Goal: Task Accomplishment & Management: Use online tool/utility

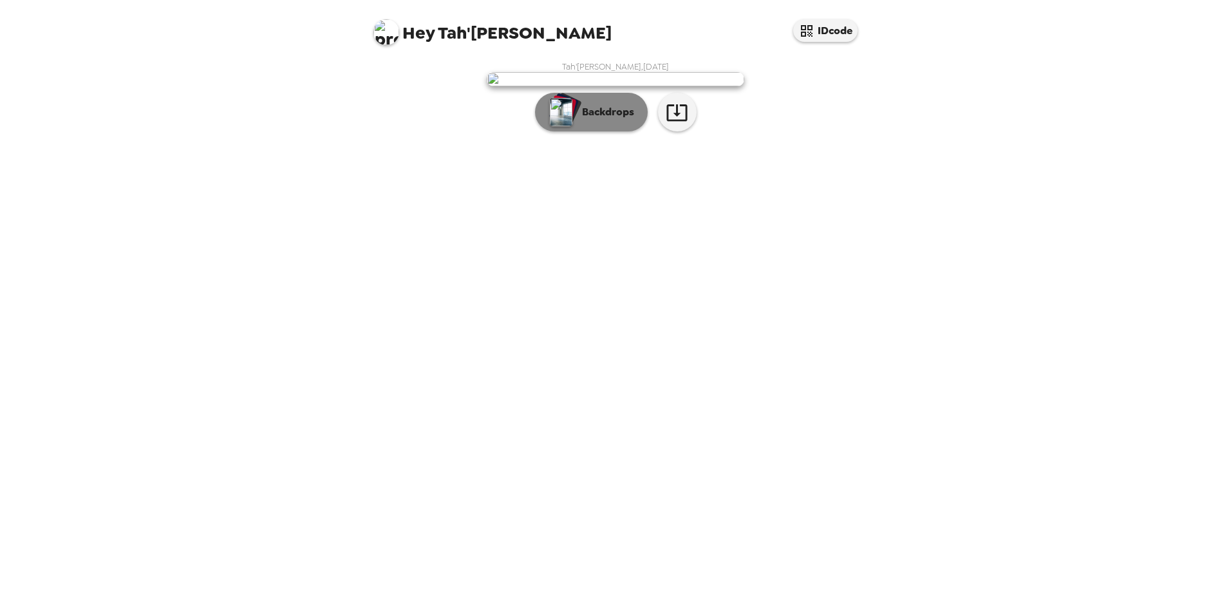
click at [609, 120] on p "Backdrops" at bounding box center [605, 111] width 59 height 15
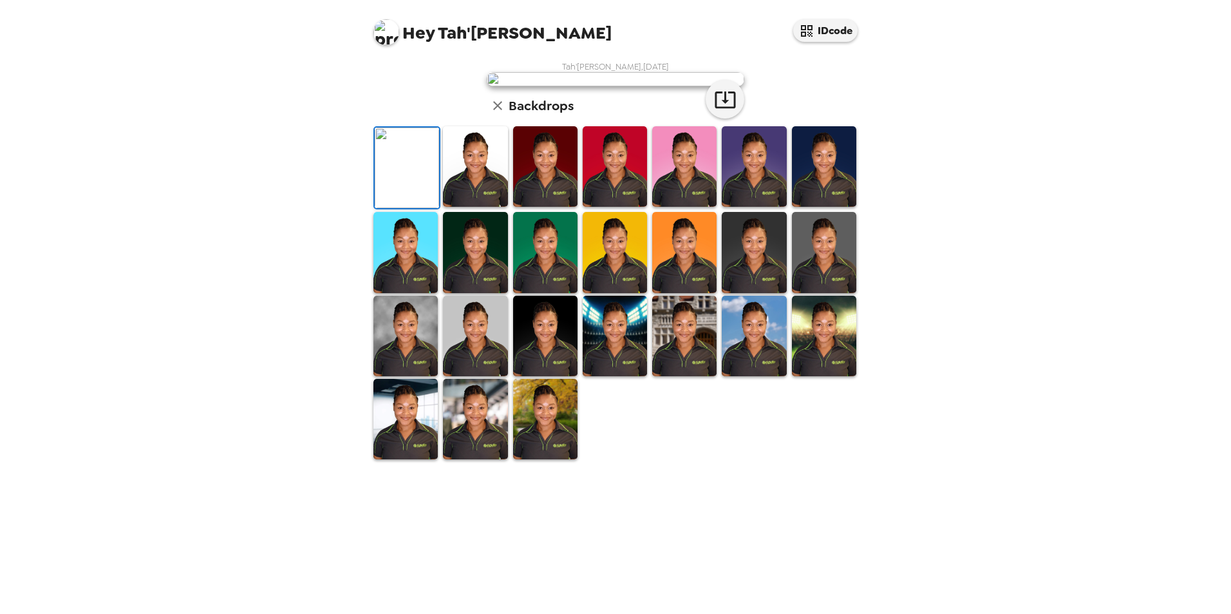
scroll to position [64, 0]
click at [830, 292] on img at bounding box center [824, 252] width 64 height 81
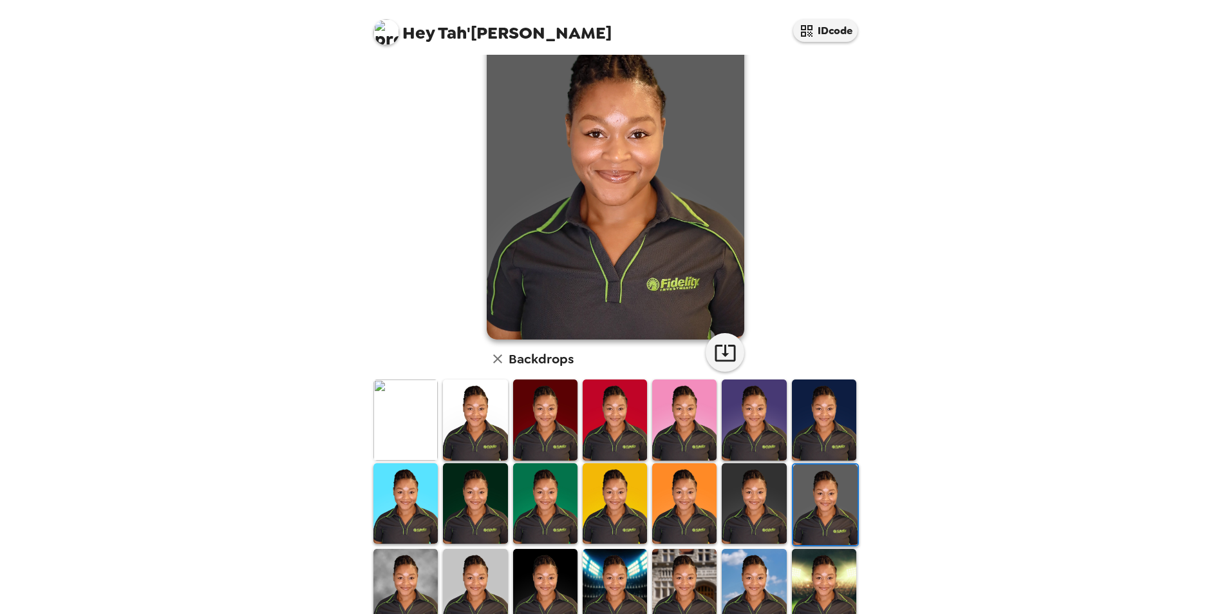
scroll to position [129, 0]
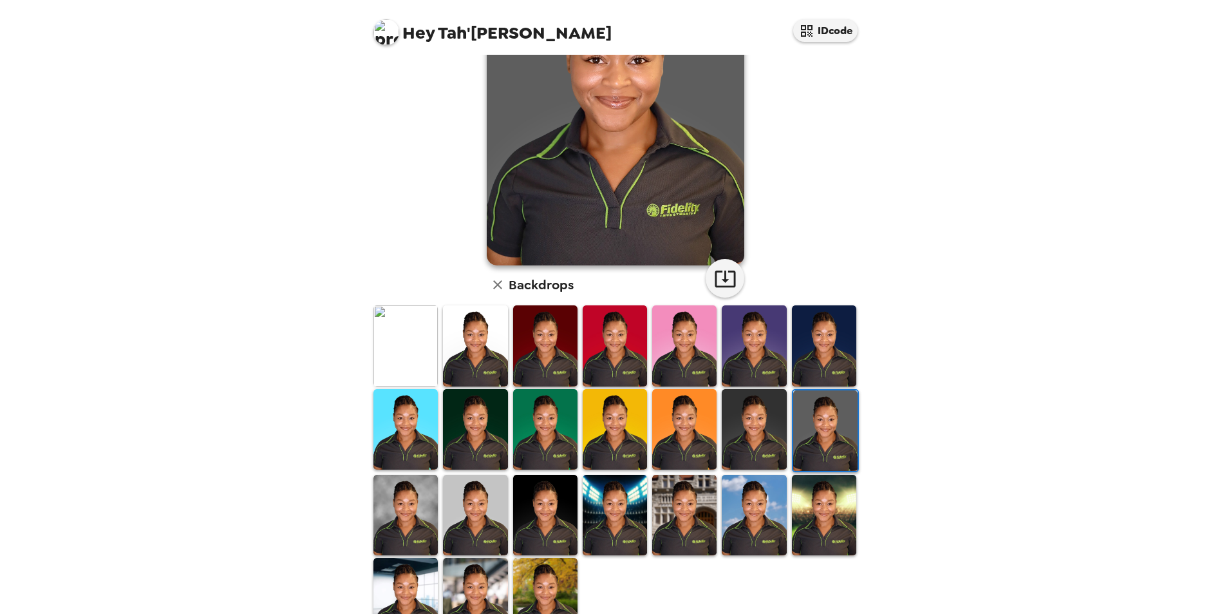
click at [745, 423] on img at bounding box center [754, 429] width 64 height 81
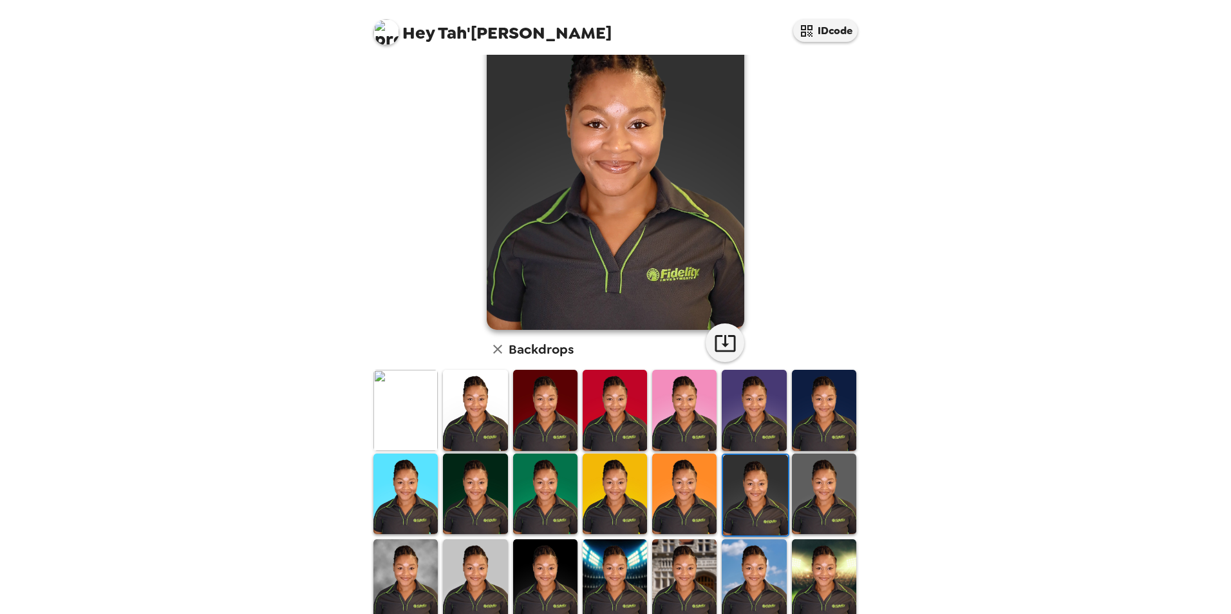
scroll to position [0, 0]
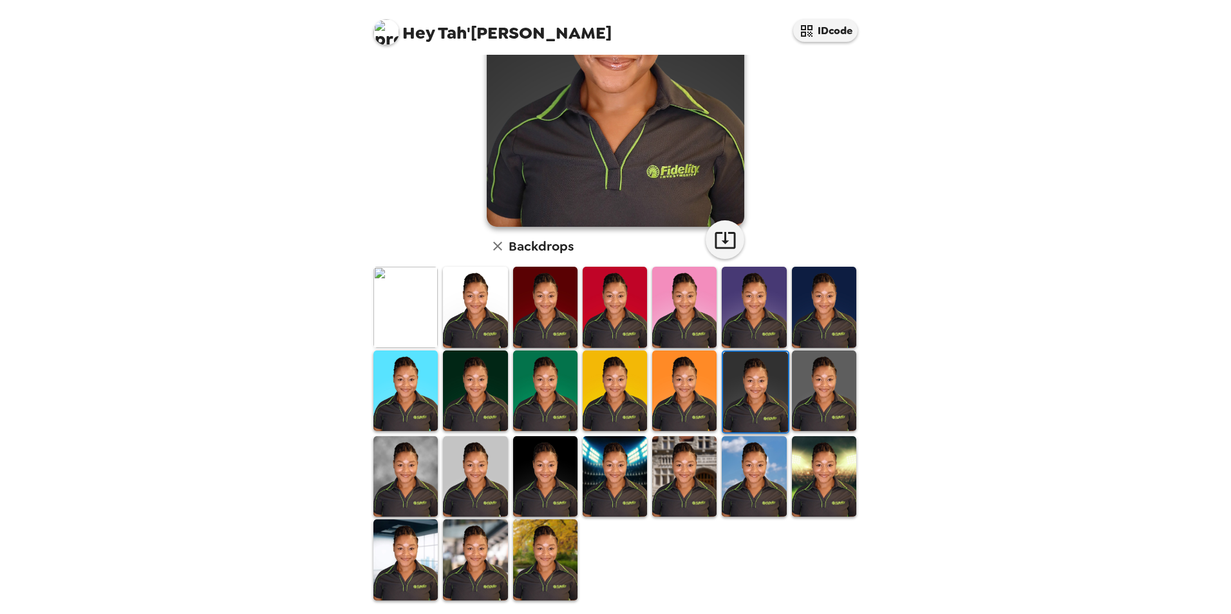
click at [550, 560] on img at bounding box center [545, 559] width 64 height 81
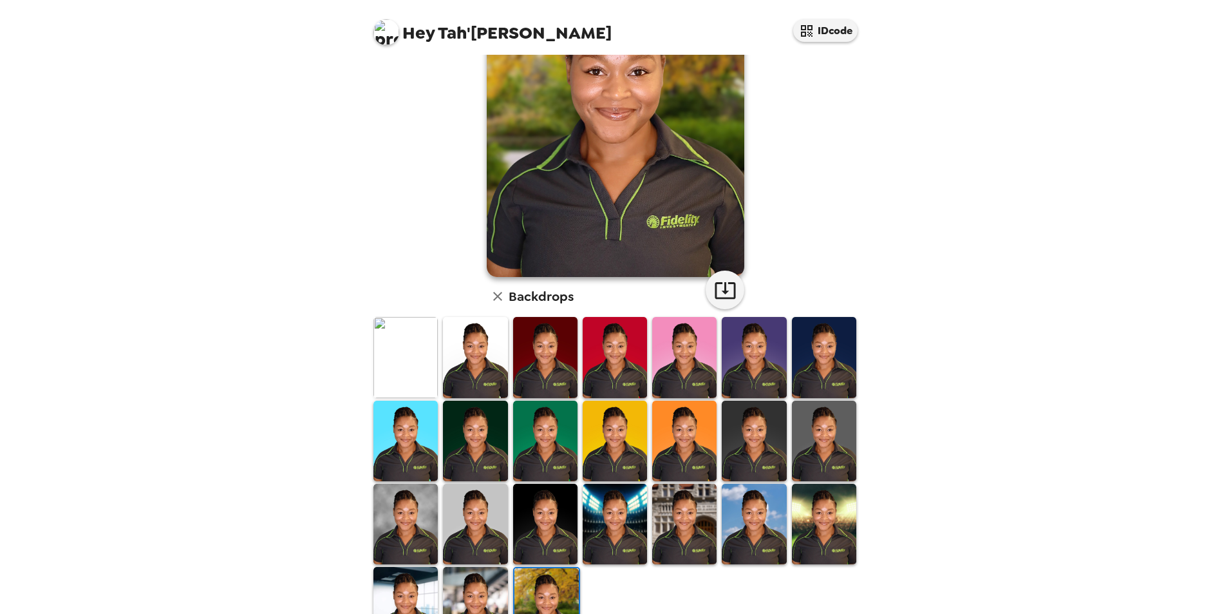
scroll to position [129, 0]
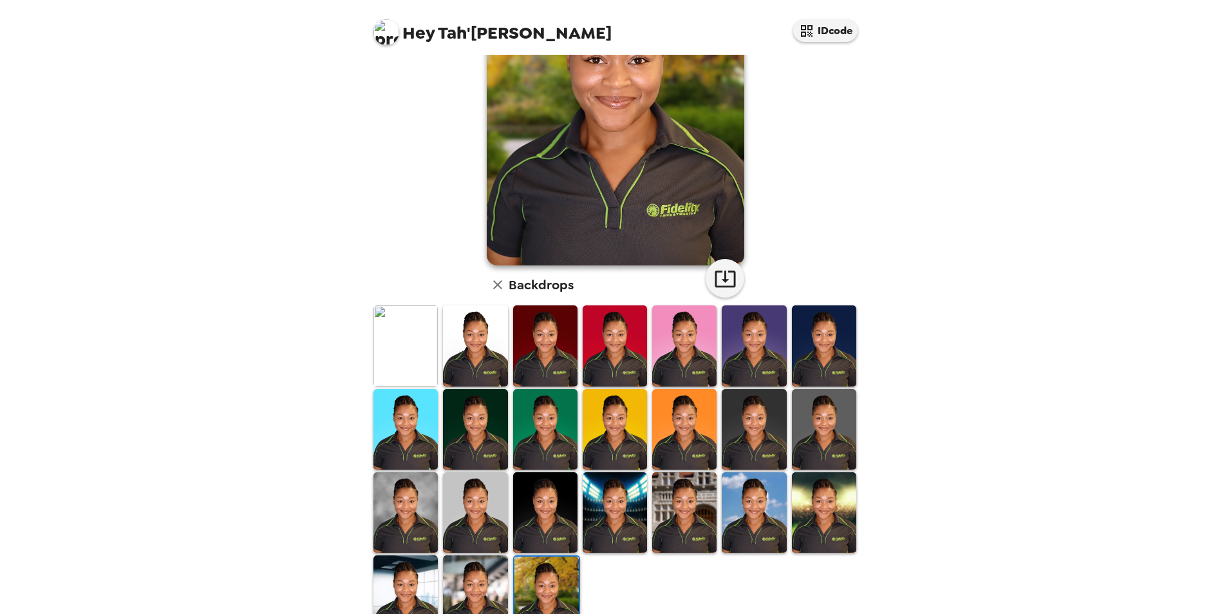
click at [468, 571] on img at bounding box center [475, 595] width 64 height 81
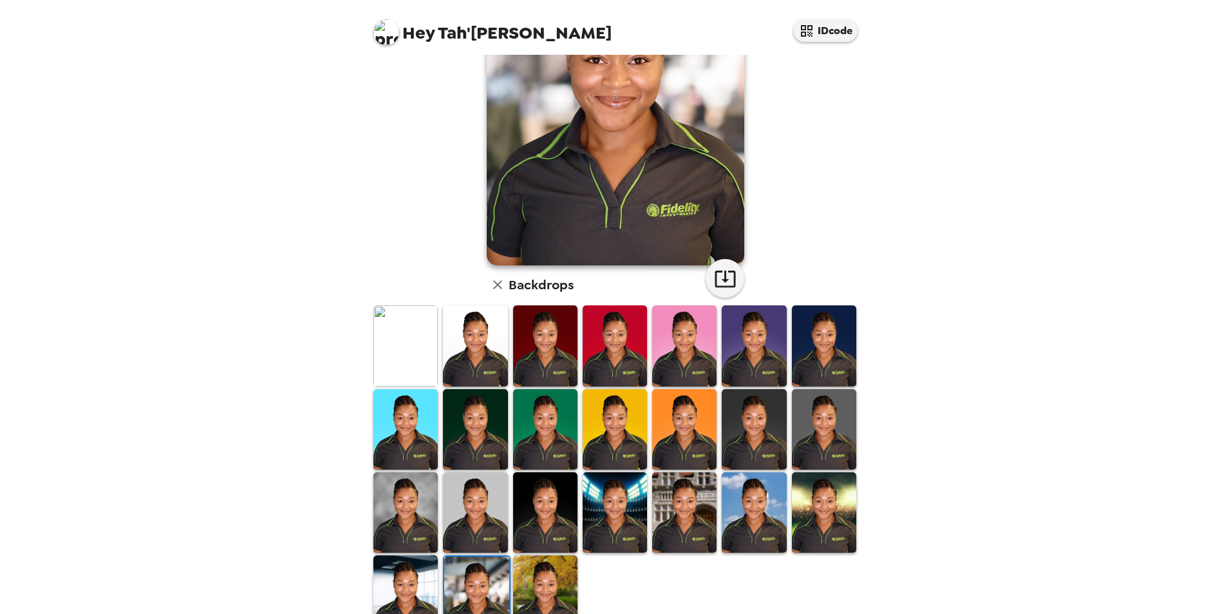
click at [394, 576] on img at bounding box center [406, 595] width 64 height 81
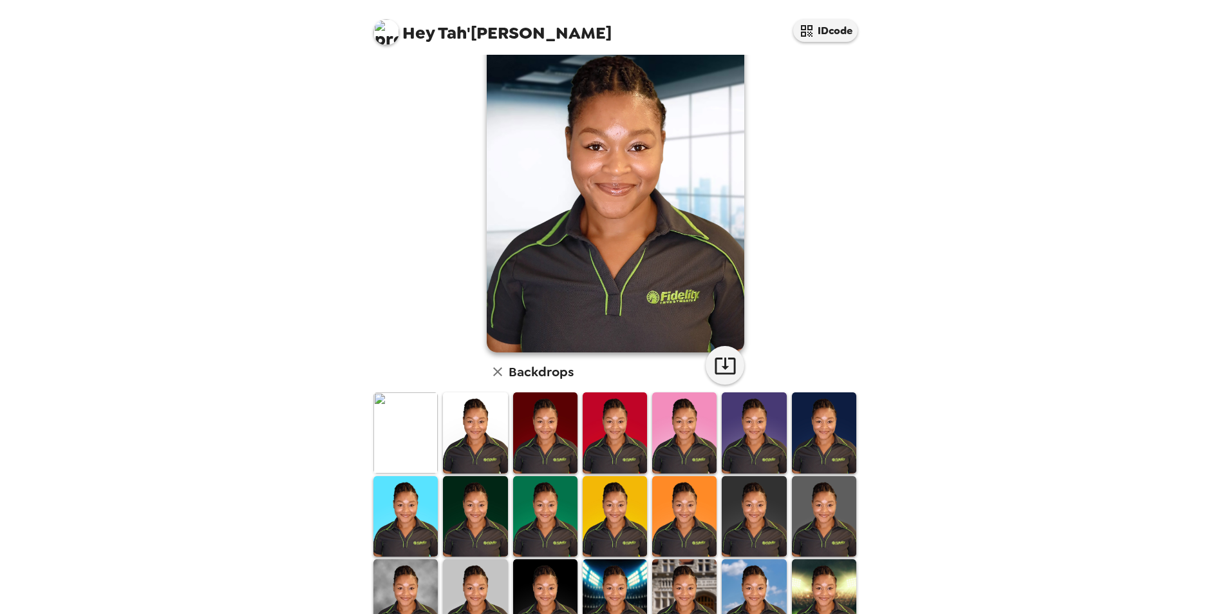
scroll to position [64, 0]
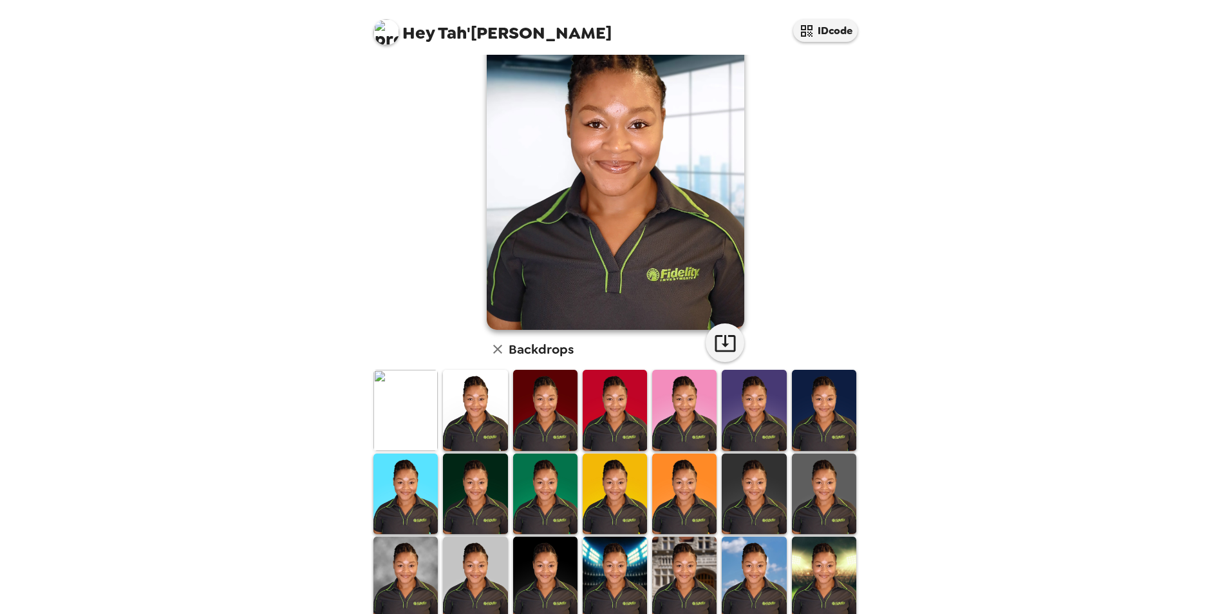
click at [685, 575] on img at bounding box center [684, 577] width 64 height 81
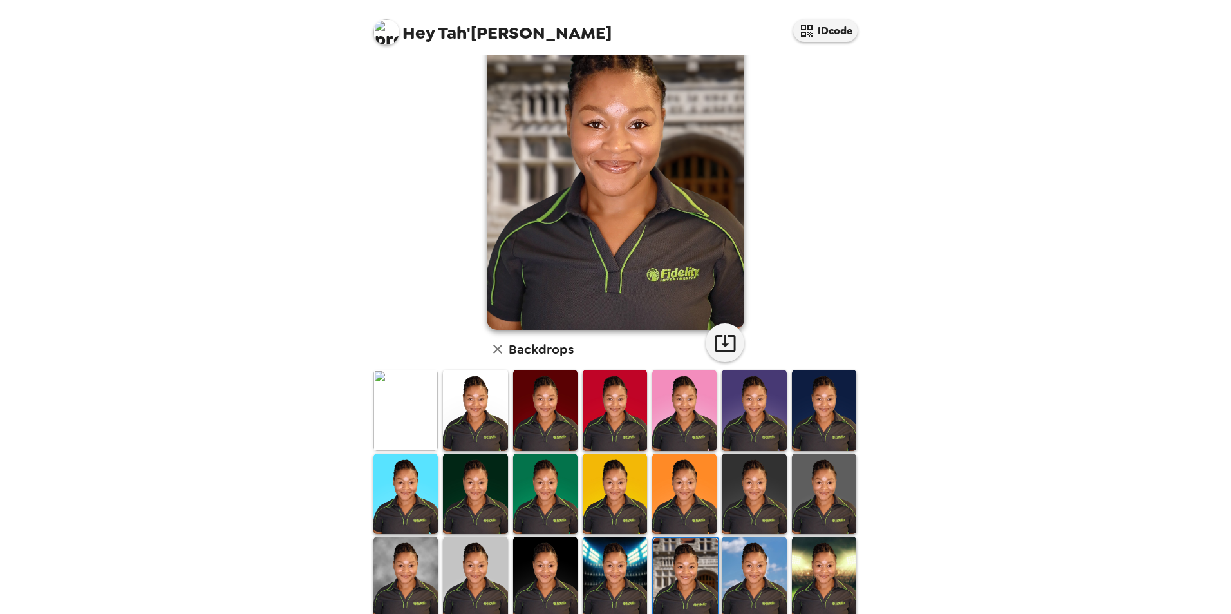
click at [608, 562] on img at bounding box center [615, 577] width 64 height 81
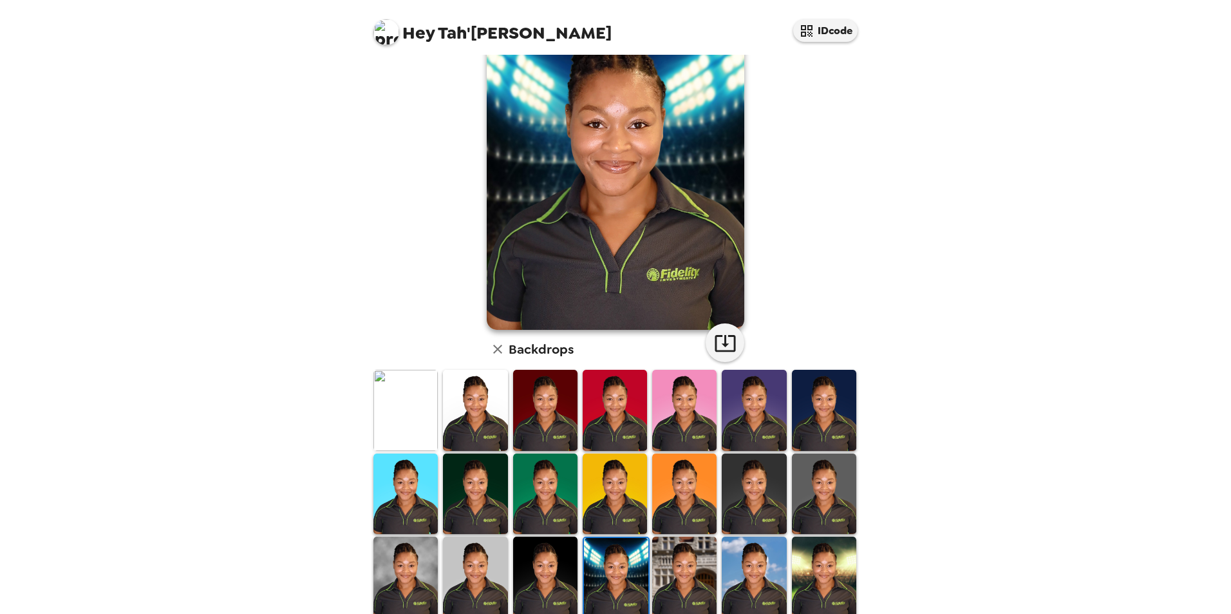
click at [490, 563] on img at bounding box center [475, 577] width 64 height 81
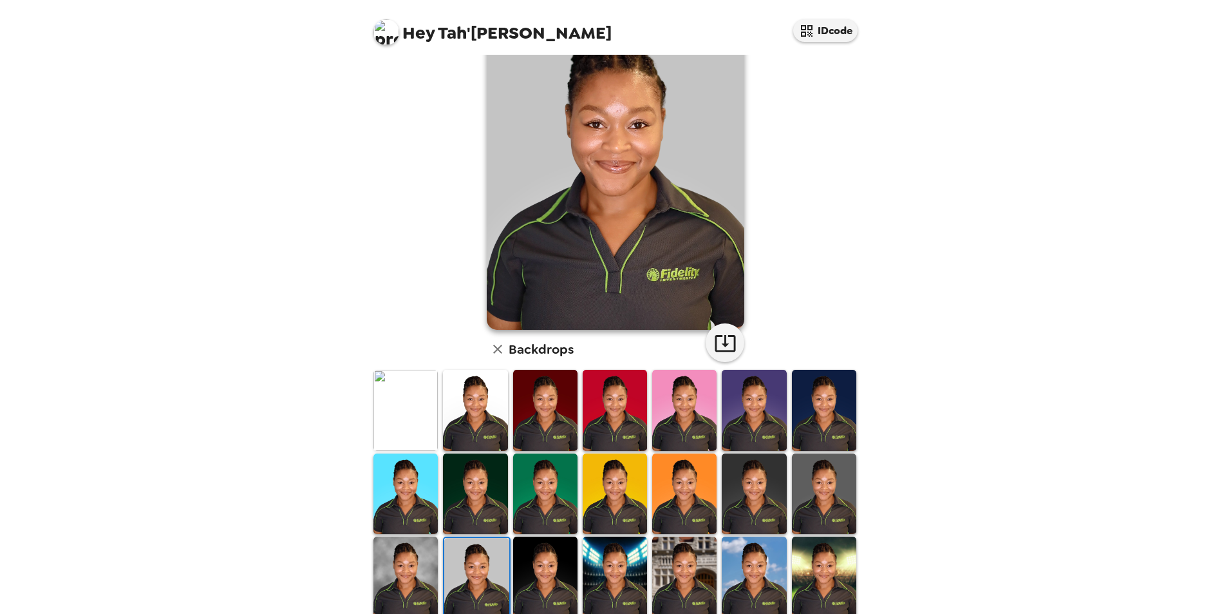
click at [553, 569] on img at bounding box center [545, 577] width 64 height 81
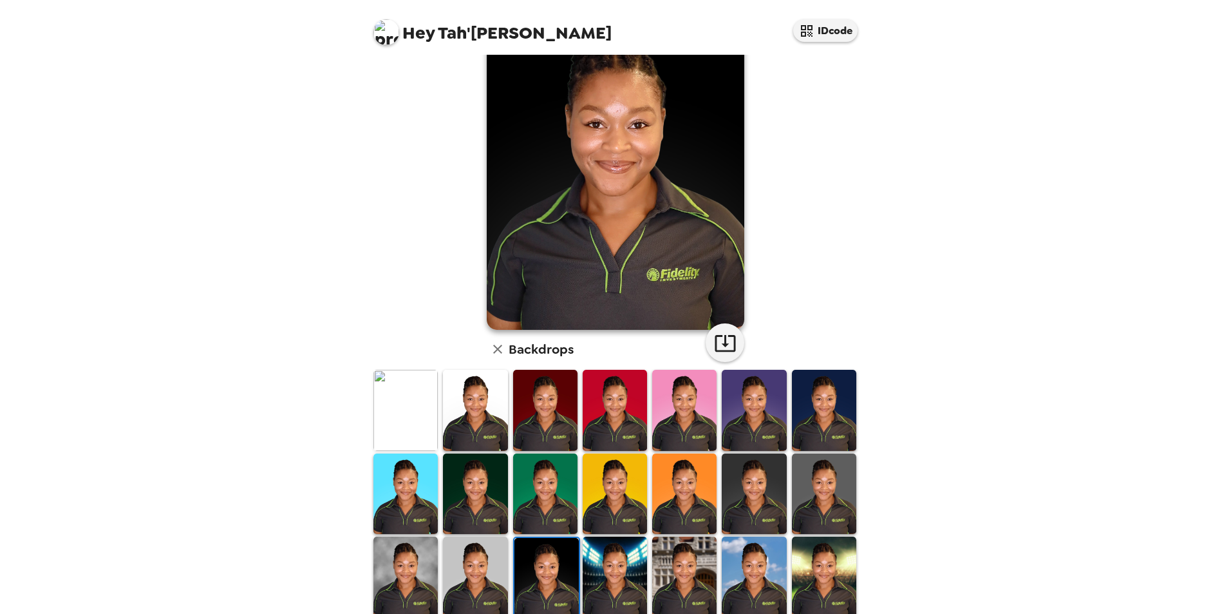
click at [468, 582] on img at bounding box center [475, 577] width 64 height 81
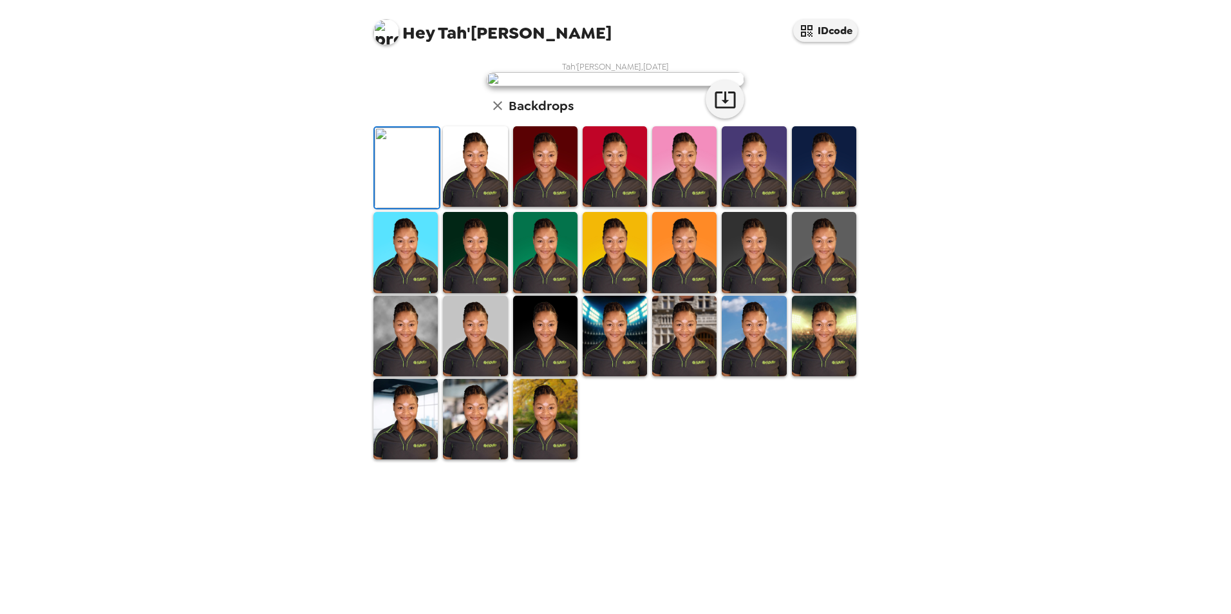
click at [483, 207] on img at bounding box center [475, 166] width 64 height 81
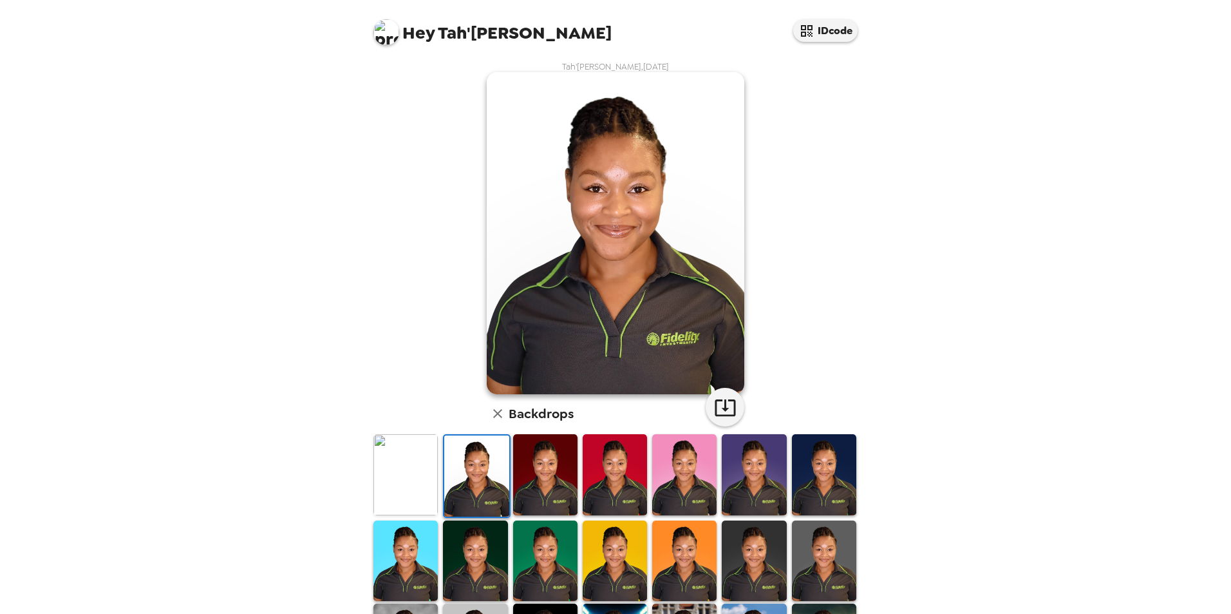
click at [537, 546] on img at bounding box center [545, 560] width 64 height 81
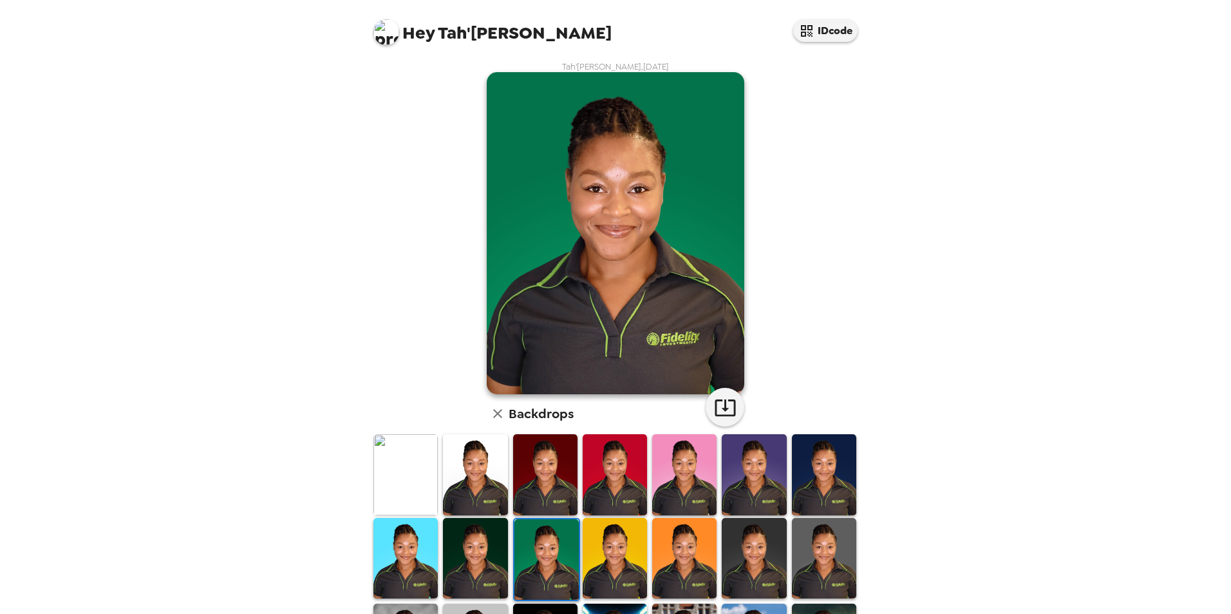
click at [680, 548] on img at bounding box center [684, 558] width 64 height 81
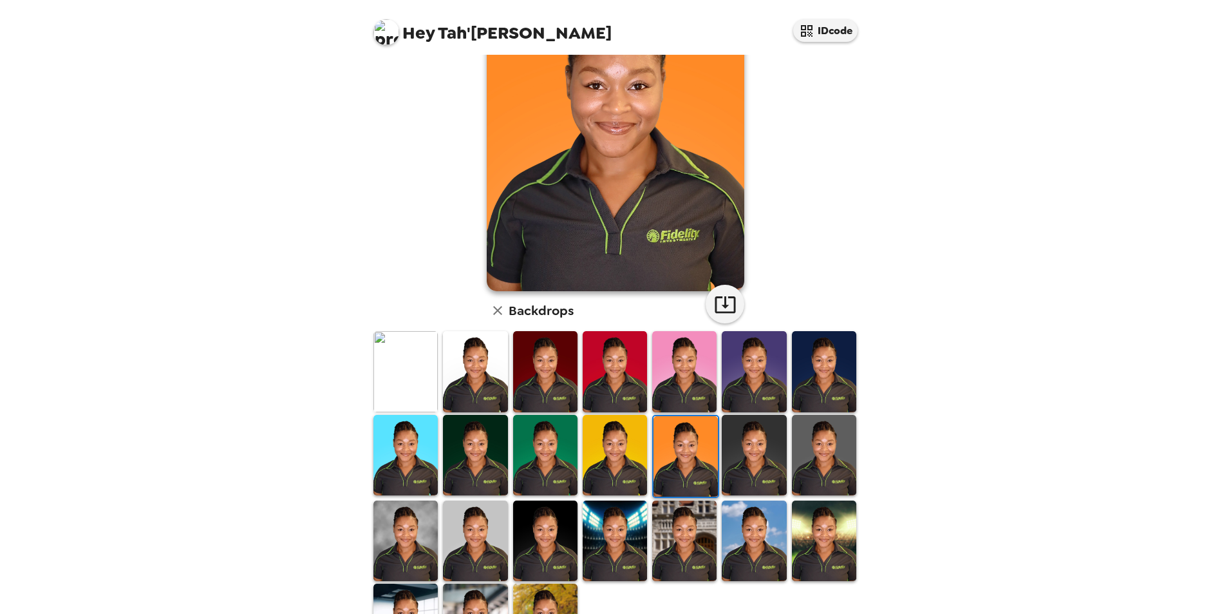
scroll to position [39, 0]
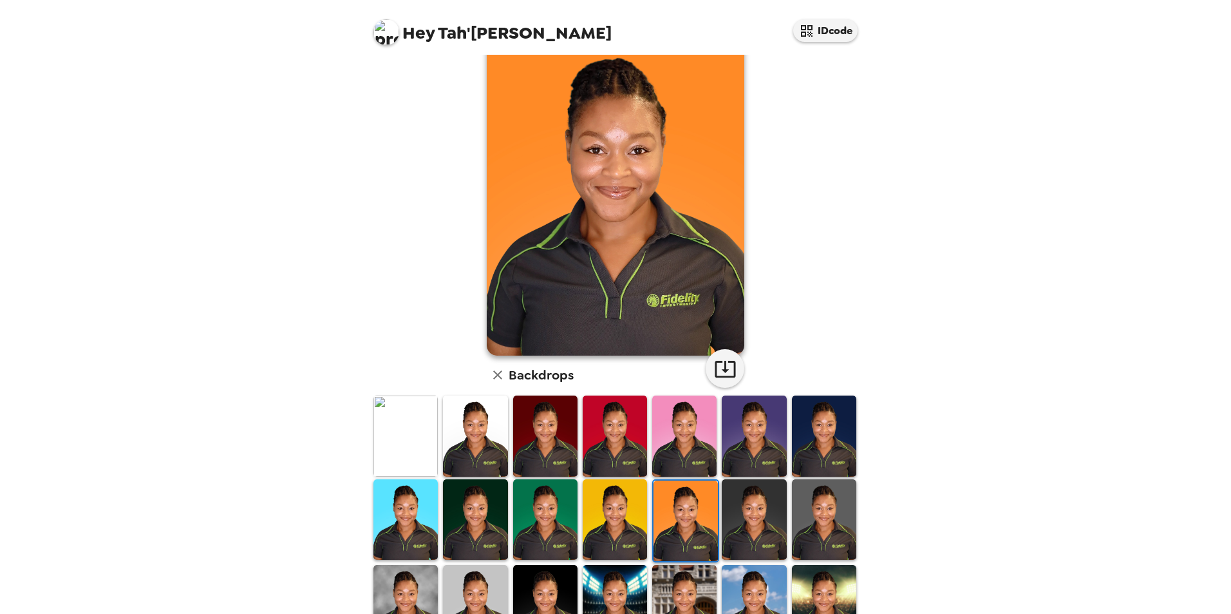
click at [412, 590] on img at bounding box center [406, 605] width 64 height 81
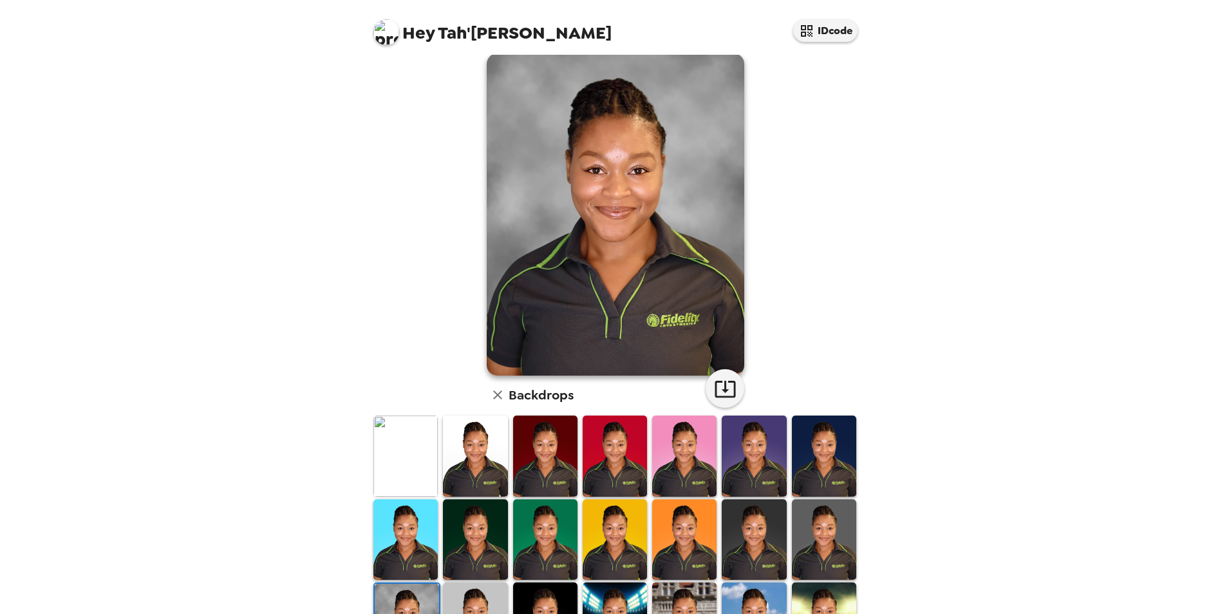
scroll to position [0, 0]
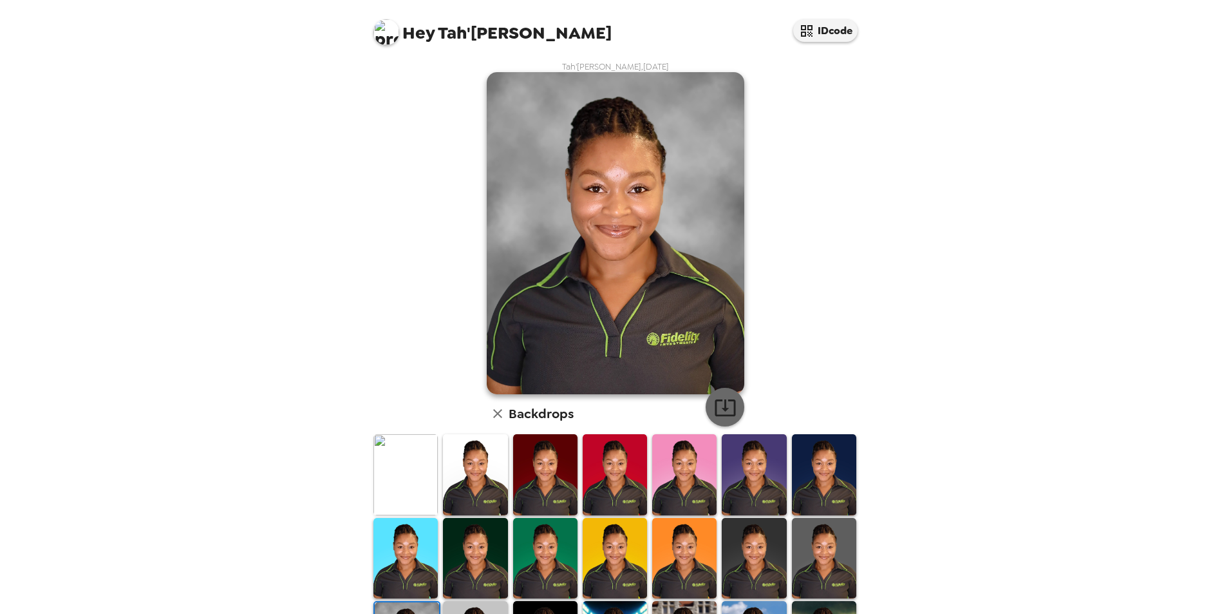
click at [737, 412] on button "button" at bounding box center [725, 407] width 39 height 39
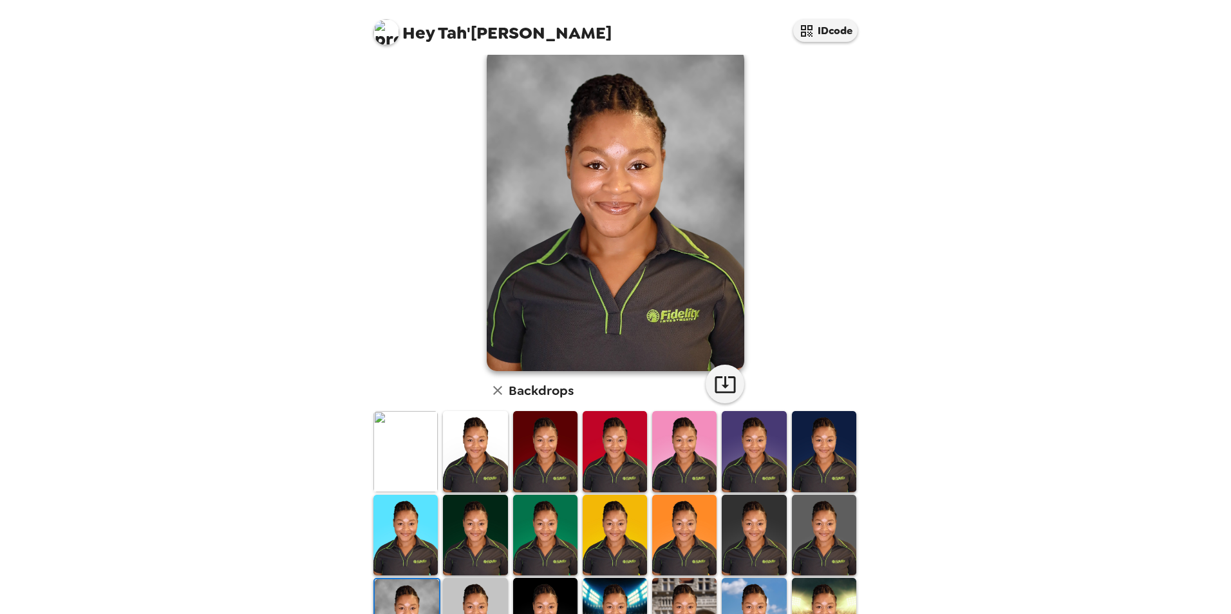
scroll to position [64, 0]
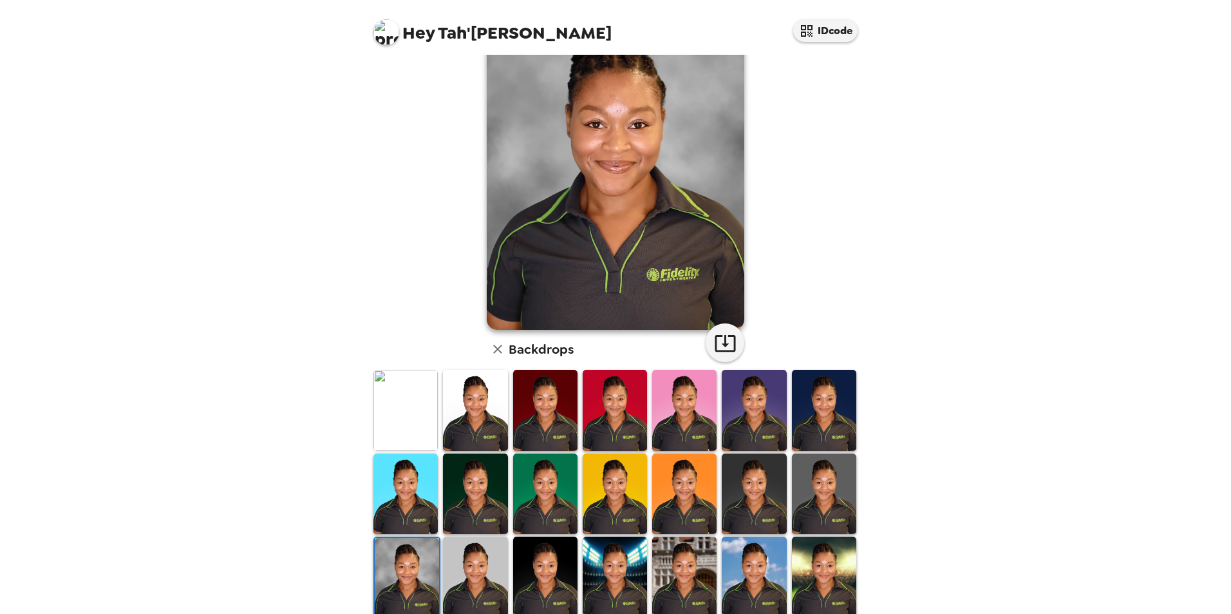
drag, startPoint x: 692, startPoint y: 488, endPoint x: 683, endPoint y: 488, distance: 9.7
click at [692, 488] on img at bounding box center [684, 493] width 64 height 81
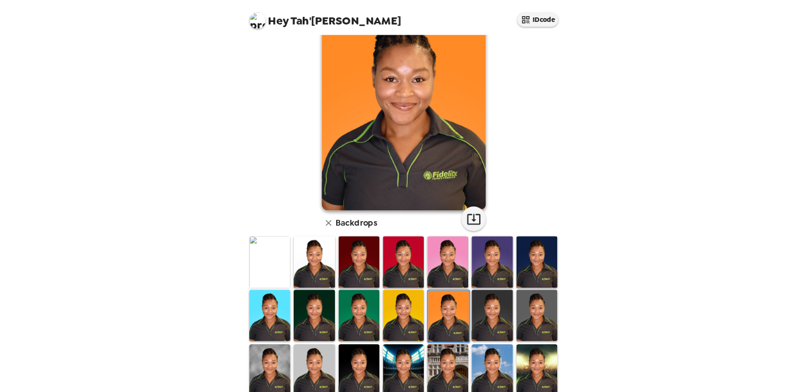
scroll to position [0, 0]
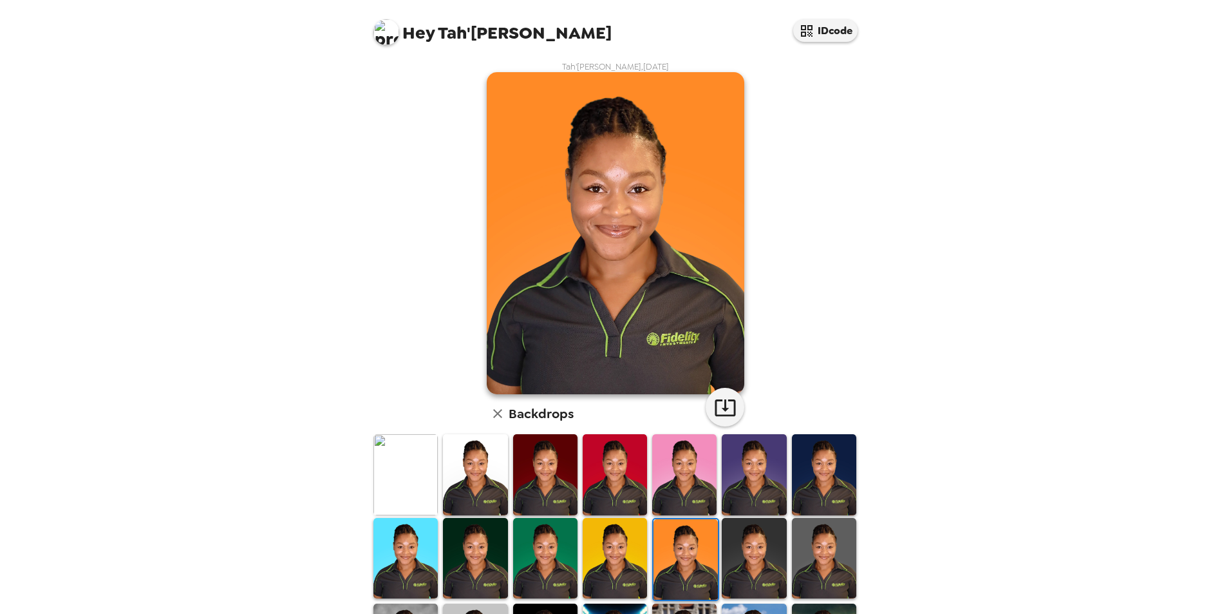
click at [480, 480] on img at bounding box center [475, 474] width 64 height 81
